Goal: Information Seeking & Learning: Learn about a topic

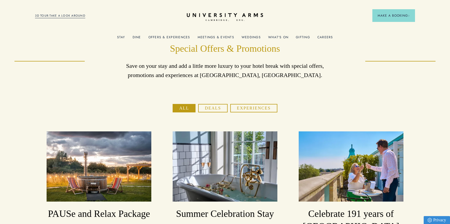
click at [261, 105] on button "Experiences" at bounding box center [253, 108] width 47 height 8
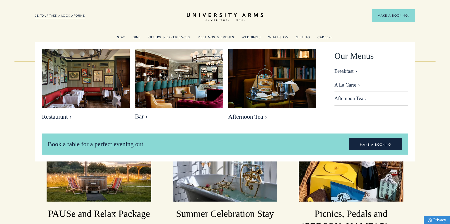
click at [137, 38] on link "Dine" at bounding box center [137, 38] width 8 height 7
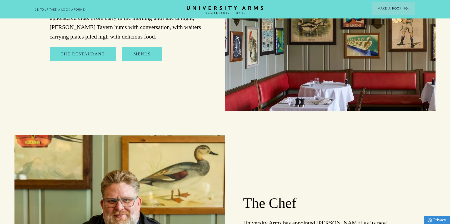
scroll to position [650, 0]
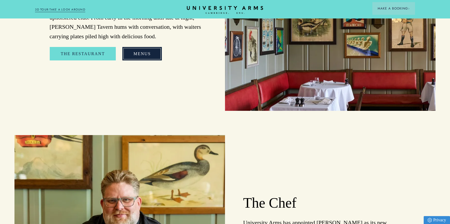
click at [154, 54] on link "Menus" at bounding box center [141, 54] width 39 height 14
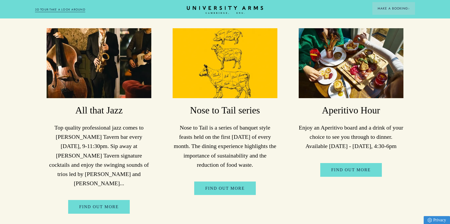
scroll to position [1240, 0]
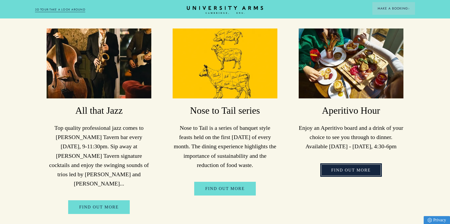
click at [341, 167] on link "Find Out More" at bounding box center [351, 170] width 62 height 14
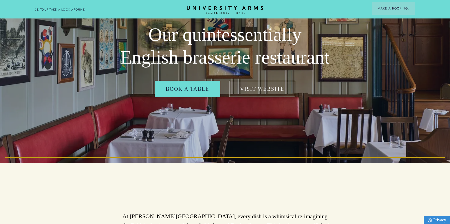
scroll to position [0, 0]
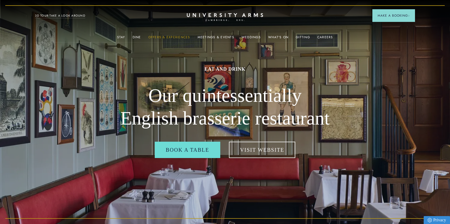
click at [169, 36] on link "Offers & Experiences" at bounding box center [169, 38] width 42 height 7
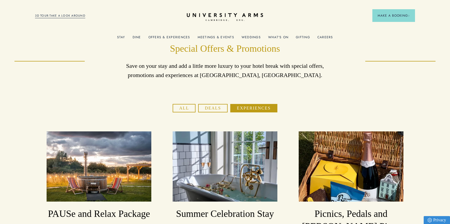
click at [276, 37] on link "What's On" at bounding box center [278, 38] width 20 height 7
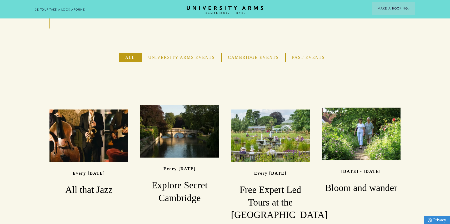
scroll to position [356, 0]
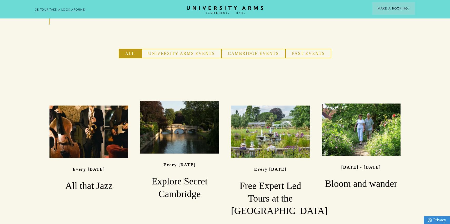
click at [206, 49] on button "University Arms Events" at bounding box center [182, 53] width 80 height 9
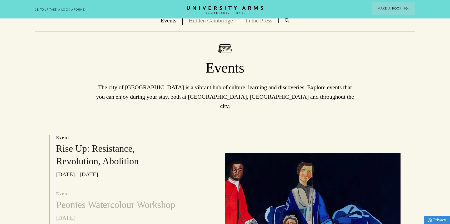
scroll to position [0, 0]
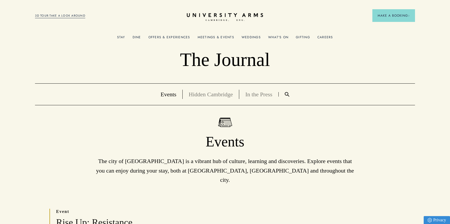
click at [299, 36] on link "Gifting" at bounding box center [303, 38] width 14 height 7
click at [209, 95] on link "Hidden Cambridge" at bounding box center [211, 94] width 44 height 7
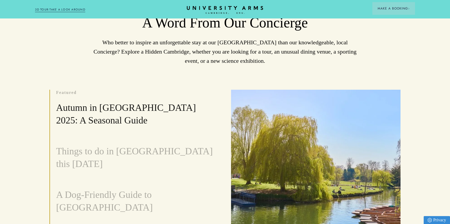
scroll to position [123, 0]
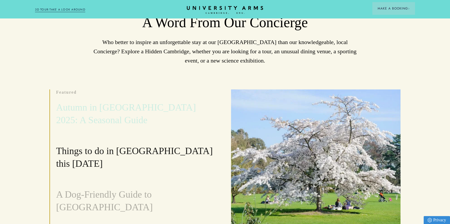
click at [104, 110] on h3 "Autumn in [GEOGRAPHIC_DATA] 2025: A Seasonal Guide" at bounding box center [134, 113] width 157 height 25
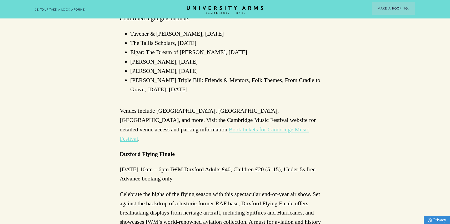
scroll to position [632, 0]
click at [174, 164] on p "[DATE] 10am – 6pm IWM Duxford Adults £40, Children £20 (5–15), Under-5s free Ad…" at bounding box center [225, 173] width 211 height 18
click at [189, 164] on p "[DATE] 10am – 6pm IWM Duxford Adults £40, Children £20 (5–15), Under-5s free Ad…" at bounding box center [225, 173] width 211 height 18
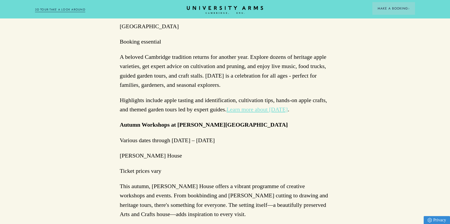
scroll to position [882, 0]
click at [172, 165] on p "Ticket prices vary" at bounding box center [225, 169] width 211 height 9
click at [166, 150] on p "[PERSON_NAME] House" at bounding box center [225, 154] width 211 height 9
click at [152, 150] on p "[PERSON_NAME] House" at bounding box center [225, 154] width 211 height 9
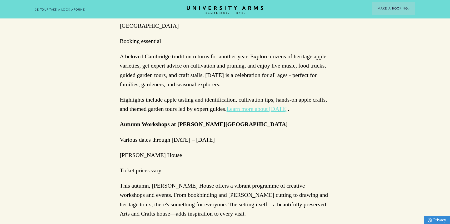
click at [152, 150] on p "[PERSON_NAME] House" at bounding box center [225, 154] width 211 height 9
click at [171, 181] on p "This autumn, [PERSON_NAME] House offers a vibrant programme of creative worksho…" at bounding box center [225, 199] width 211 height 37
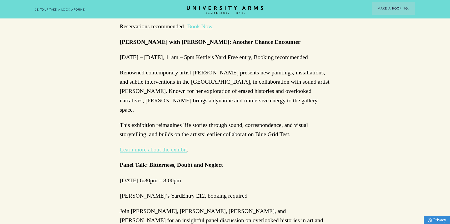
scroll to position [1195, 0]
click at [222, 190] on p "[PERSON_NAME]’s YardEntry £12, booking required" at bounding box center [225, 194] width 211 height 9
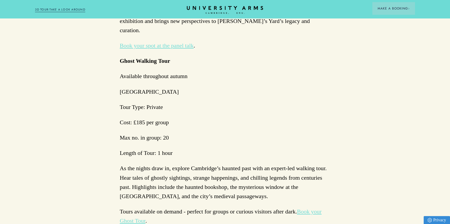
scroll to position [1416, 0]
